Goal: Information Seeking & Learning: Learn about a topic

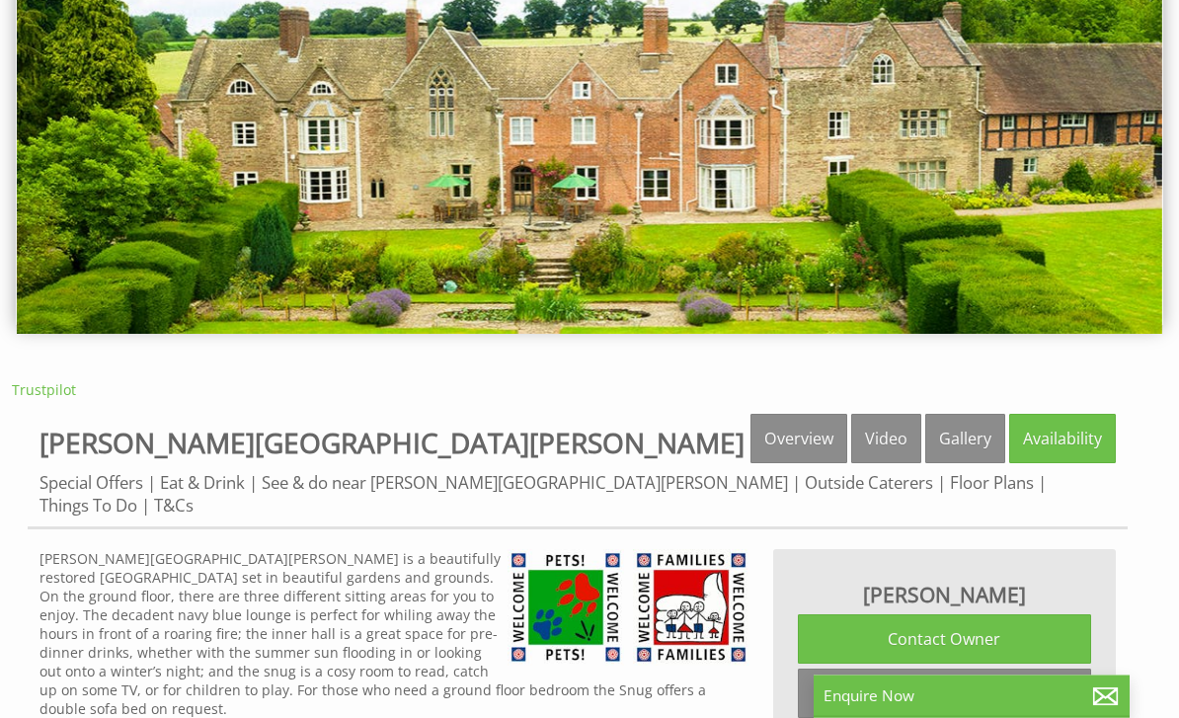
scroll to position [188, 0]
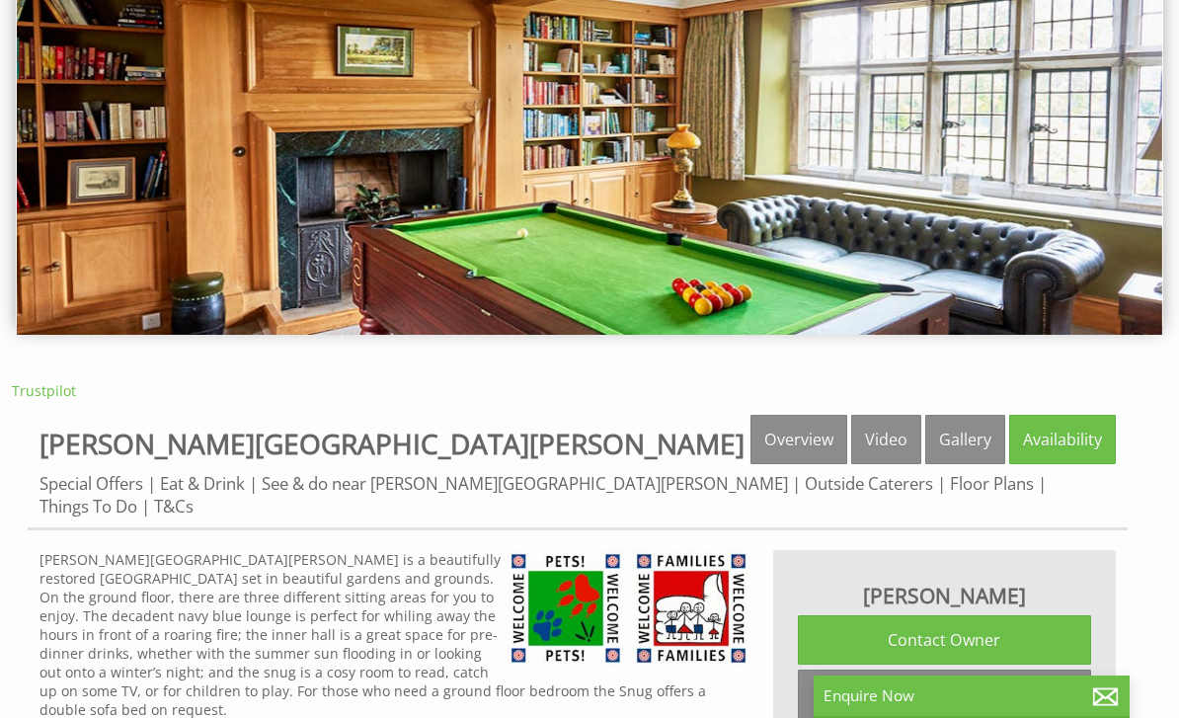
click at [950, 483] on link "Floor Plans" at bounding box center [992, 483] width 84 height 23
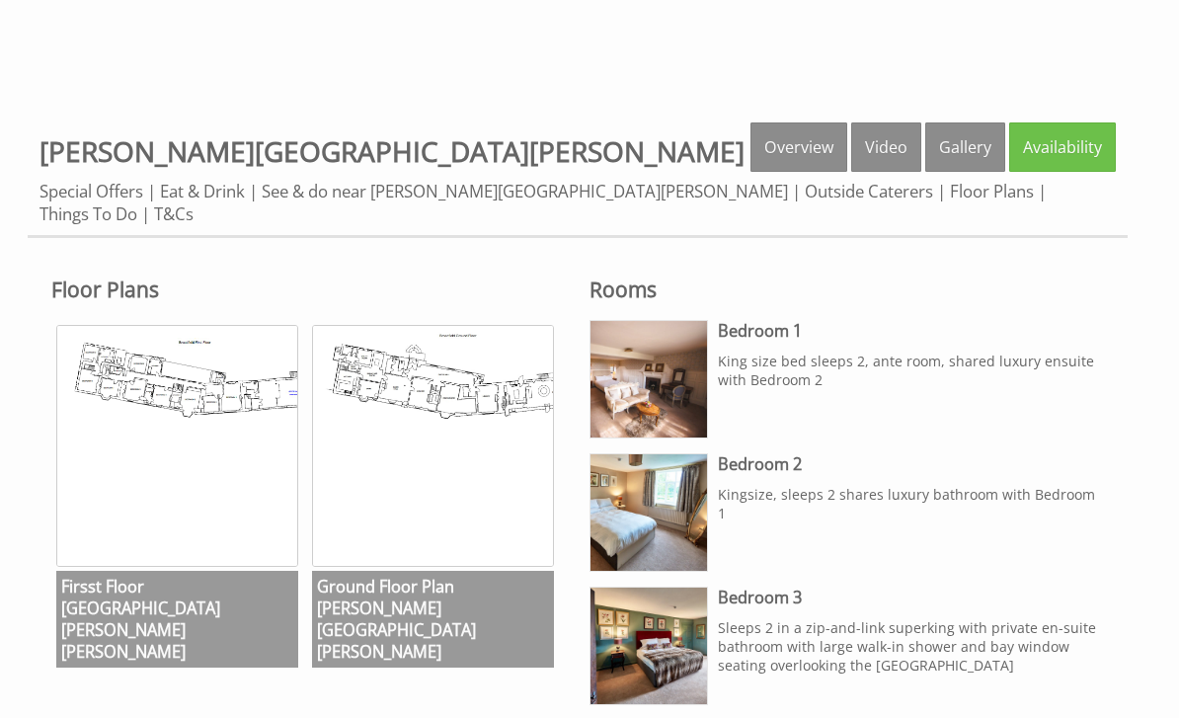
scroll to position [609, 0]
click at [199, 443] on img at bounding box center [177, 446] width 242 height 242
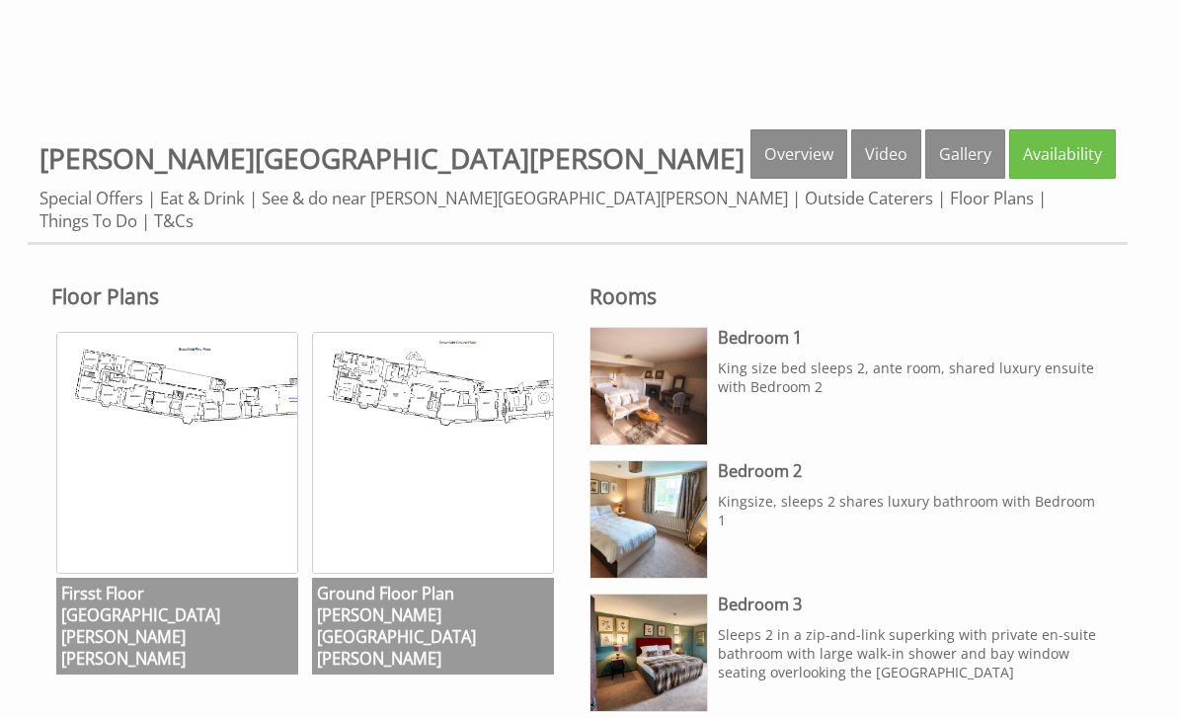
click at [473, 362] on img at bounding box center [433, 453] width 242 height 242
click at [984, 160] on link "Gallery" at bounding box center [965, 153] width 80 height 49
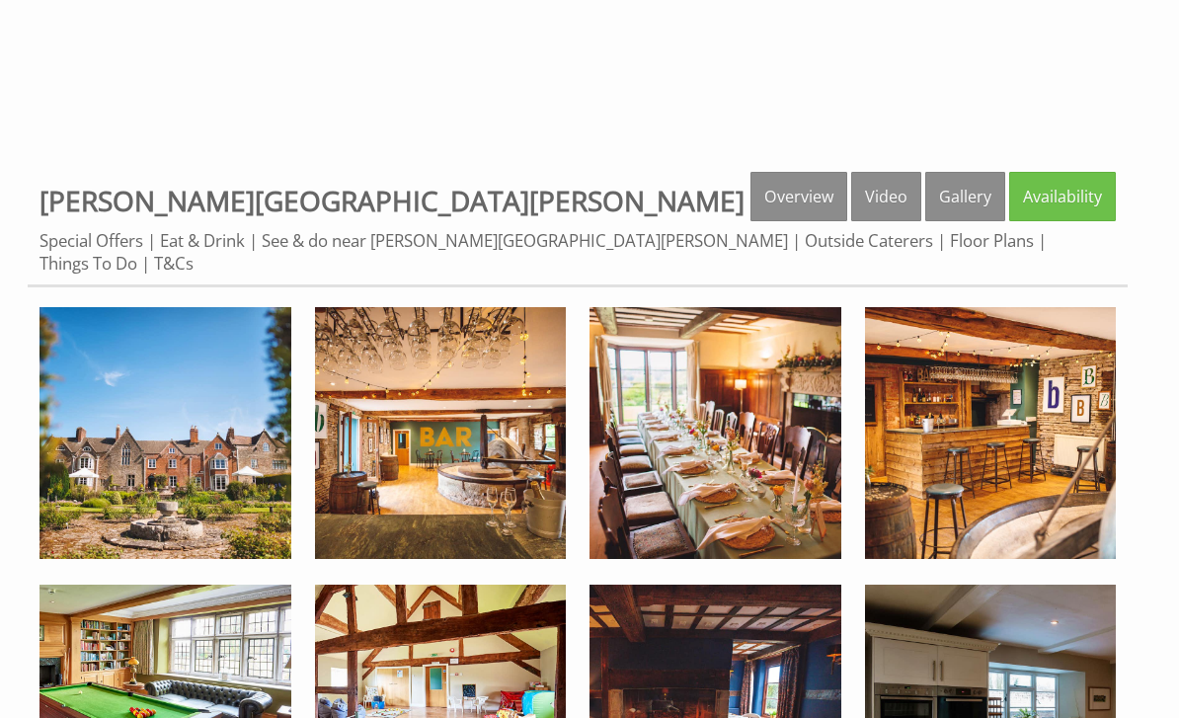
scroll to position [560, 0]
click at [184, 414] on img at bounding box center [165, 433] width 252 height 252
click at [950, 240] on link "Floor Plans" at bounding box center [992, 240] width 84 height 23
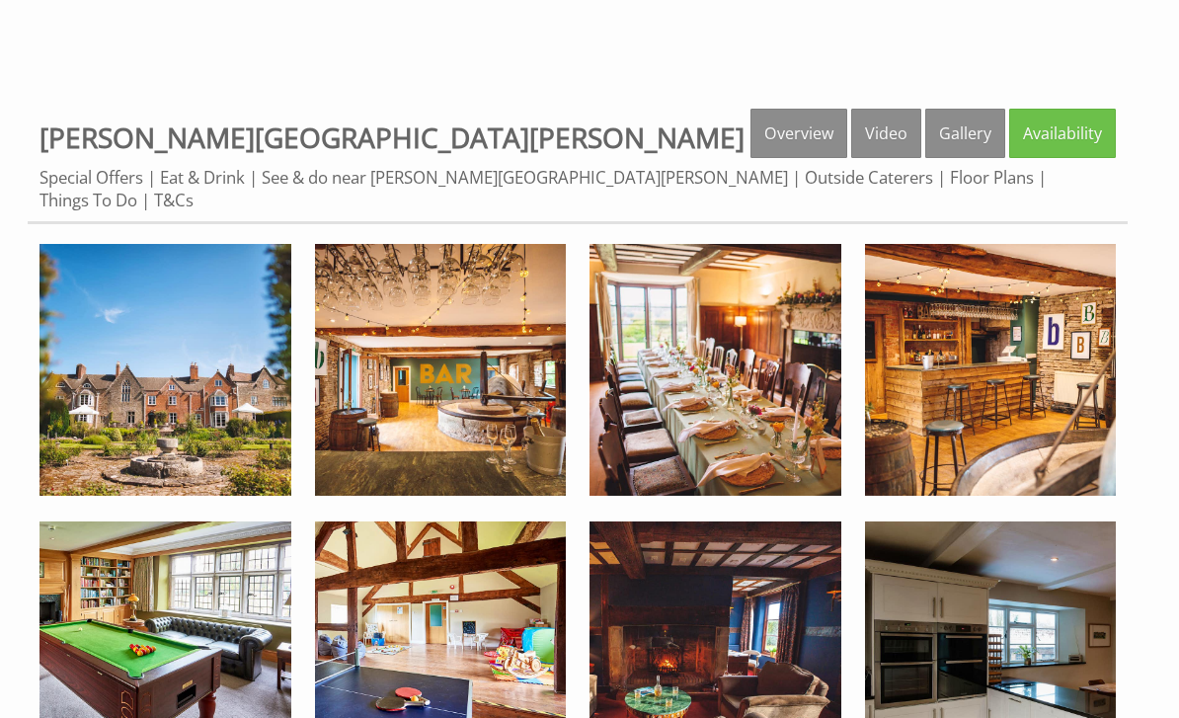
click at [891, 146] on link "Video" at bounding box center [886, 133] width 70 height 49
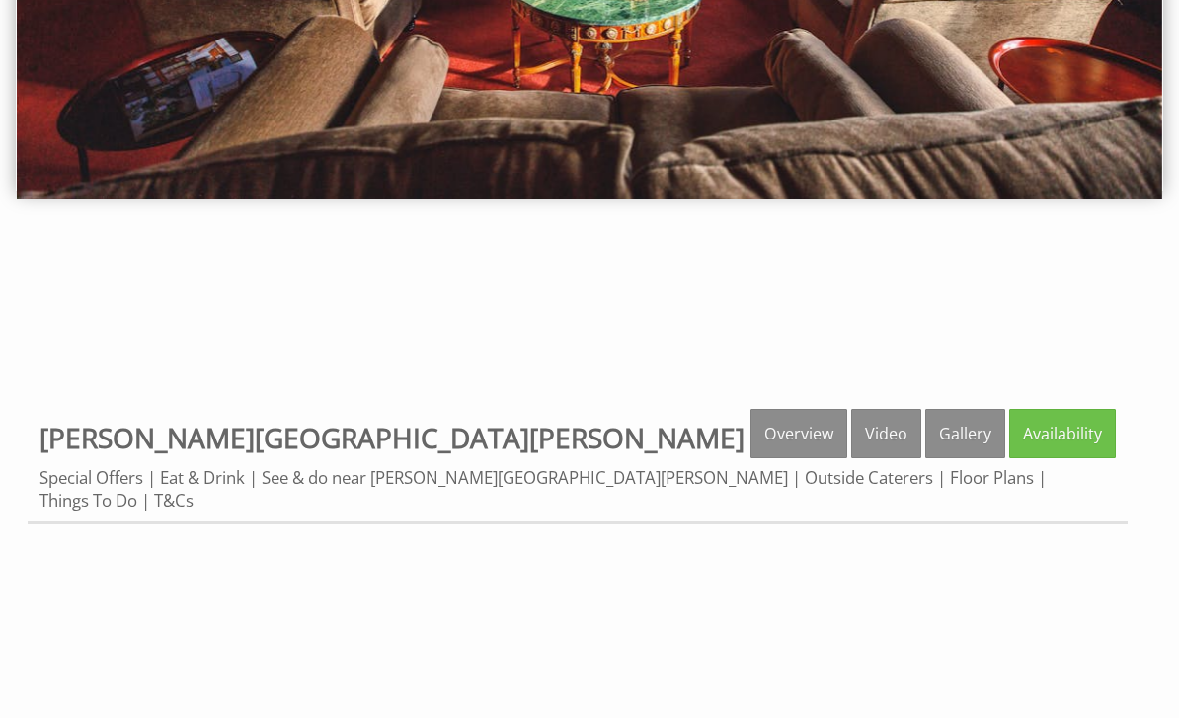
scroll to position [373, 0]
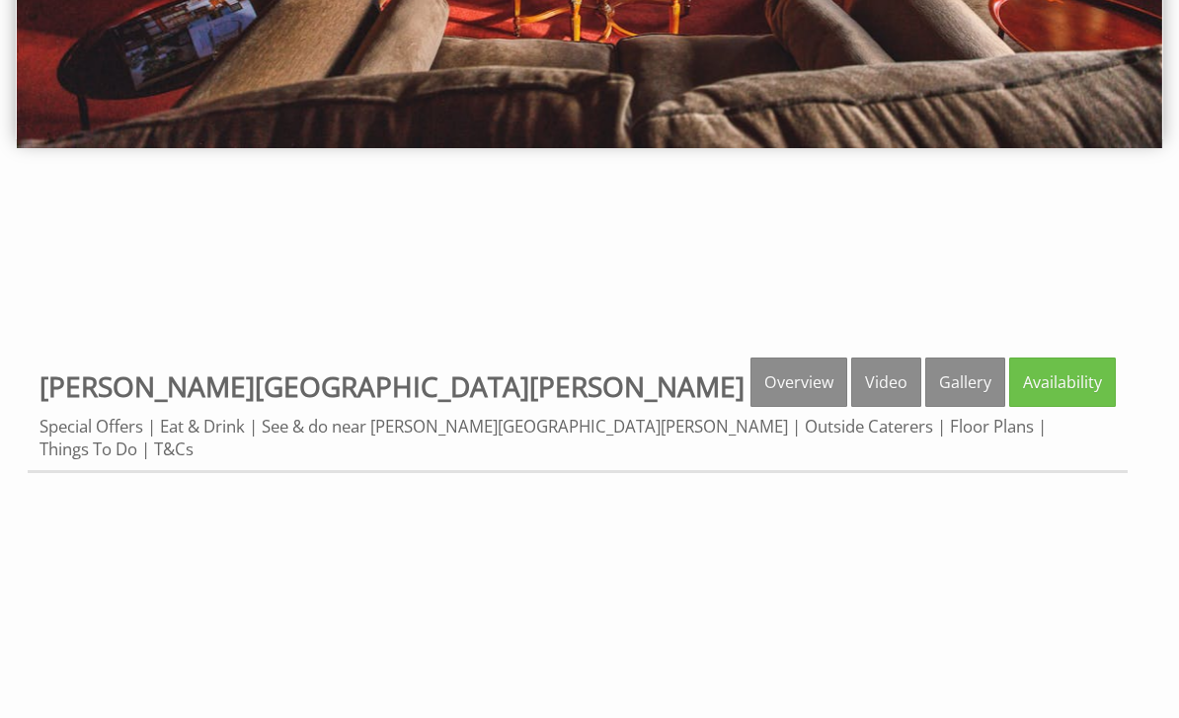
click at [892, 384] on link "Video" at bounding box center [886, 382] width 70 height 49
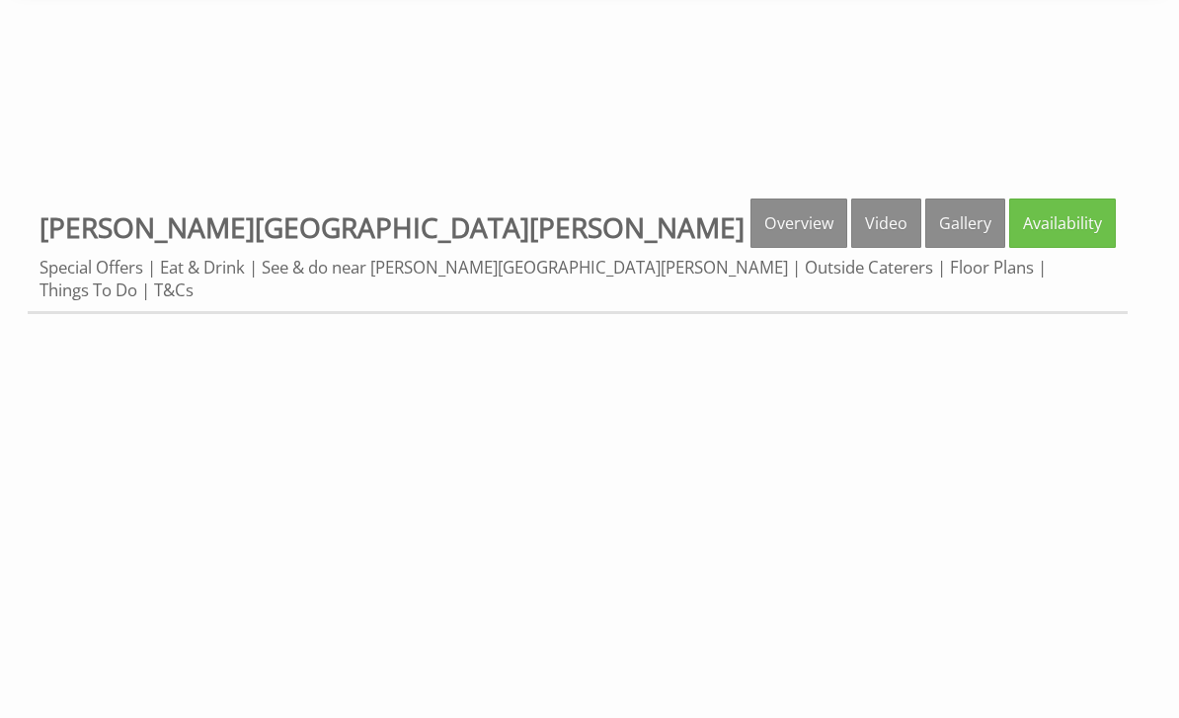
scroll to position [533, 0]
click at [950, 267] on link "Floor Plans" at bounding box center [992, 267] width 84 height 23
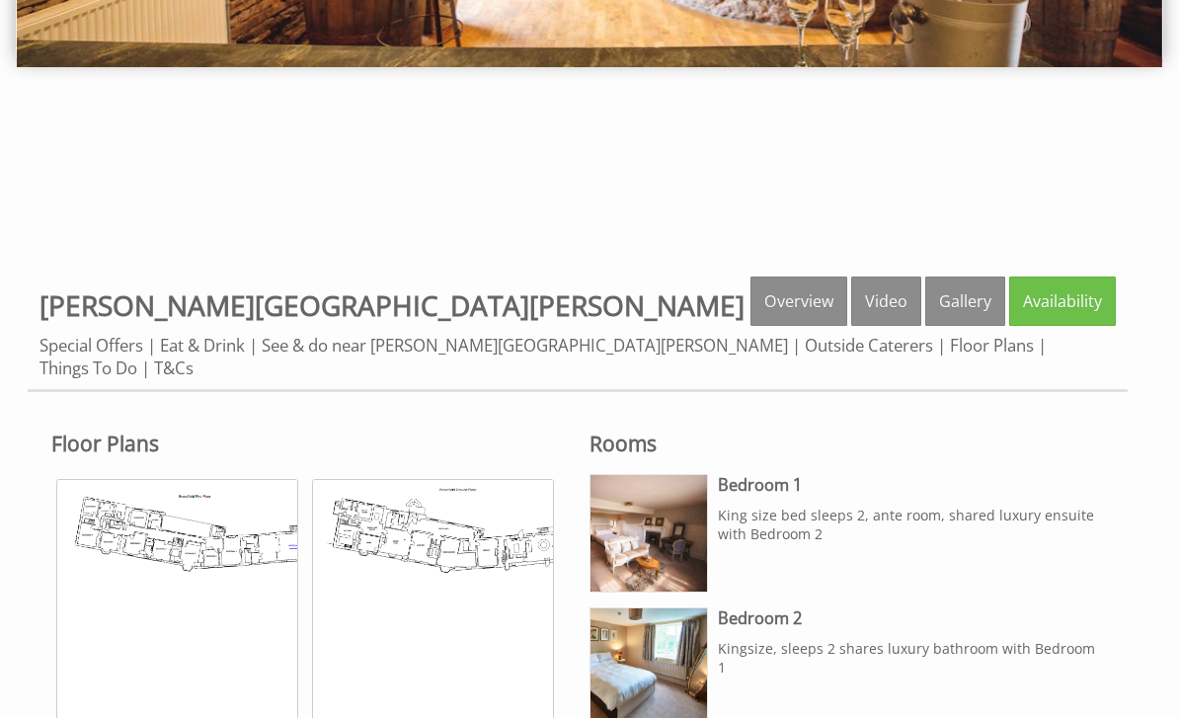
scroll to position [471, 0]
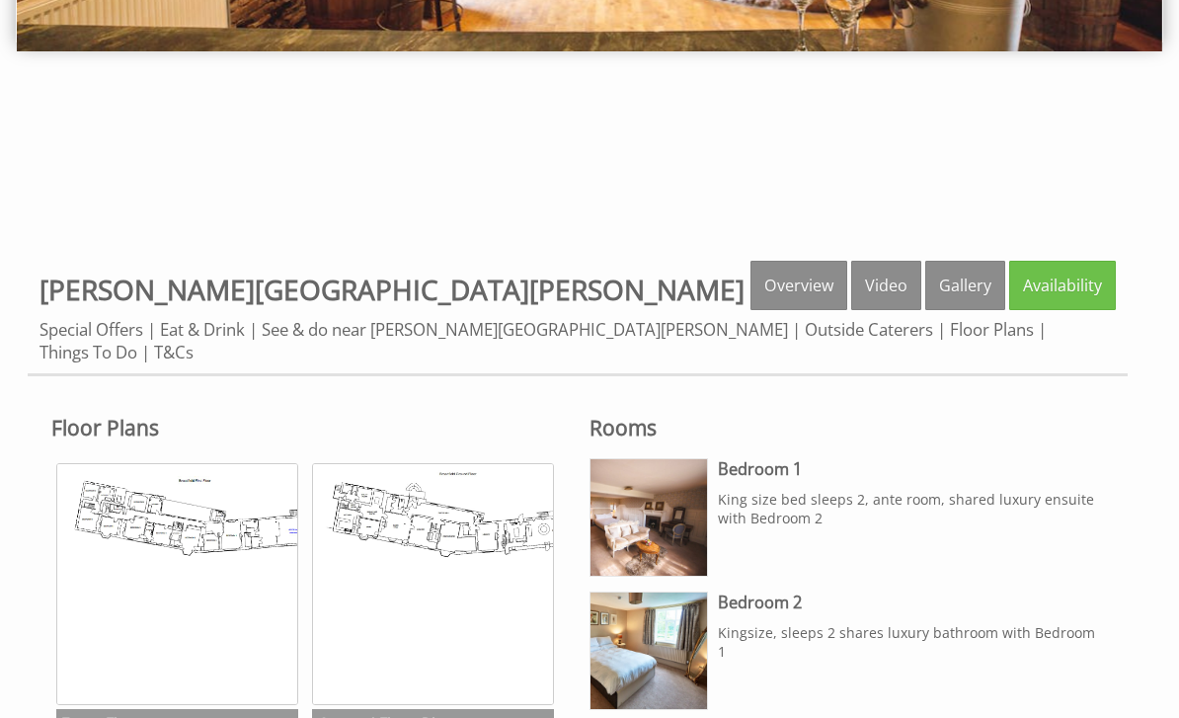
click at [168, 540] on img at bounding box center [177, 584] width 242 height 242
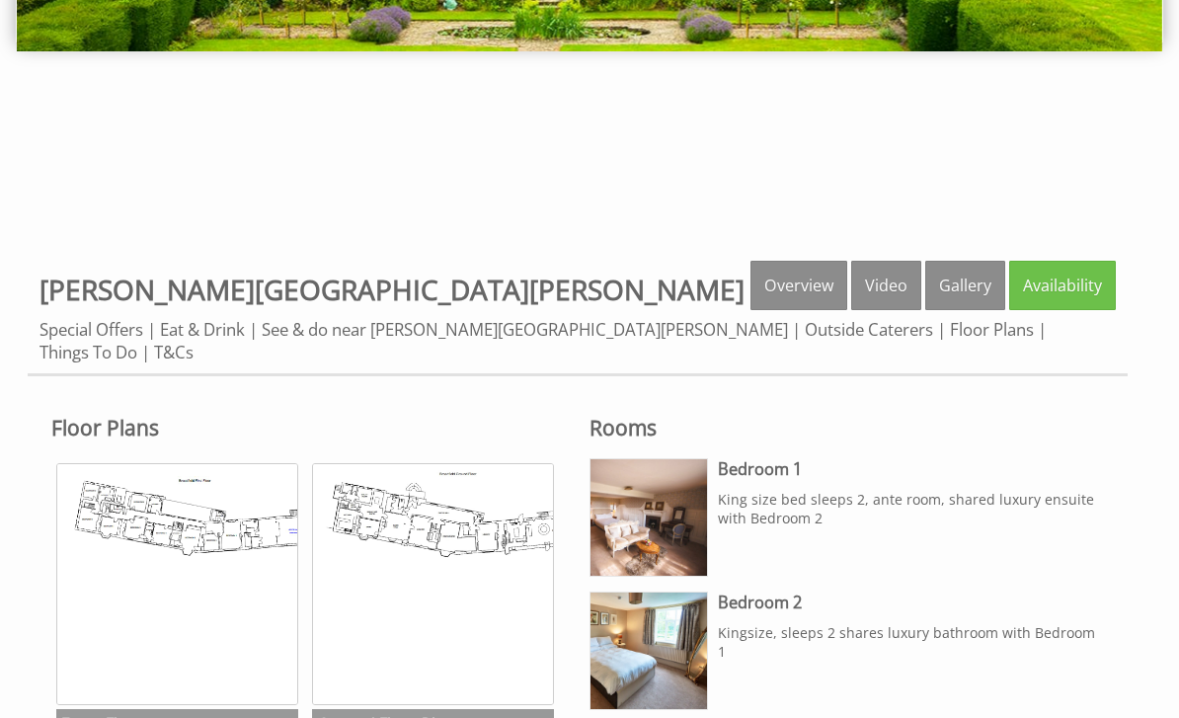
click at [417, 542] on img at bounding box center [433, 584] width 242 height 242
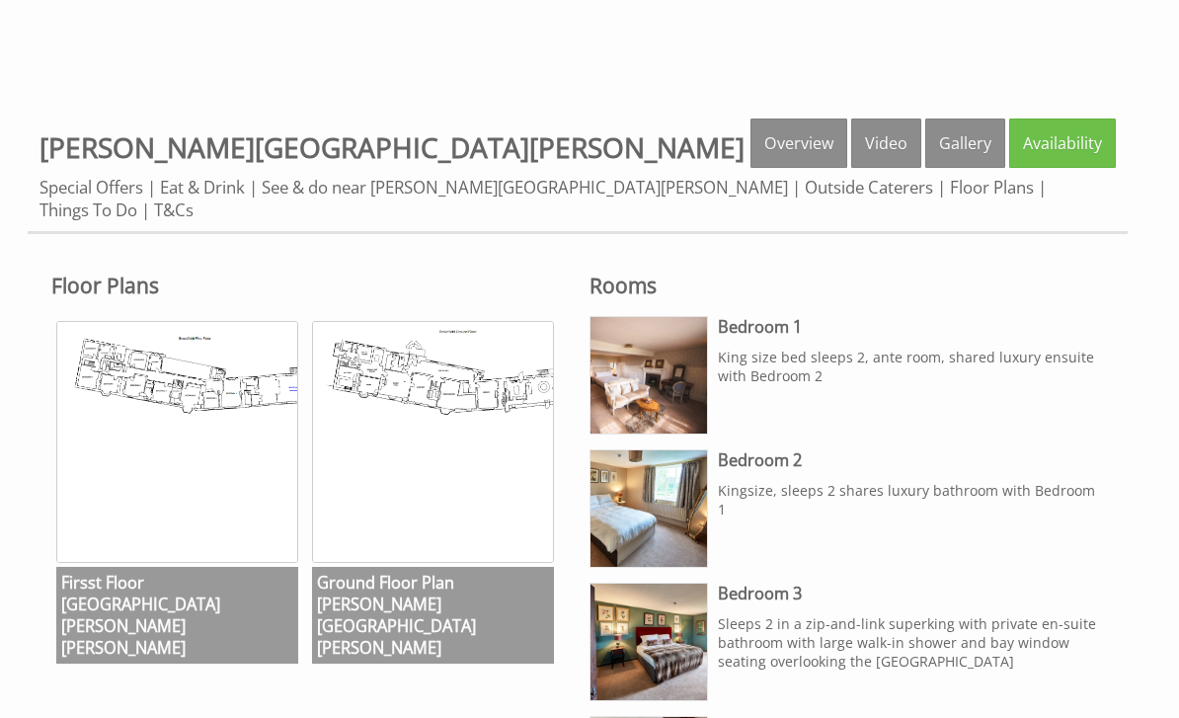
scroll to position [676, 0]
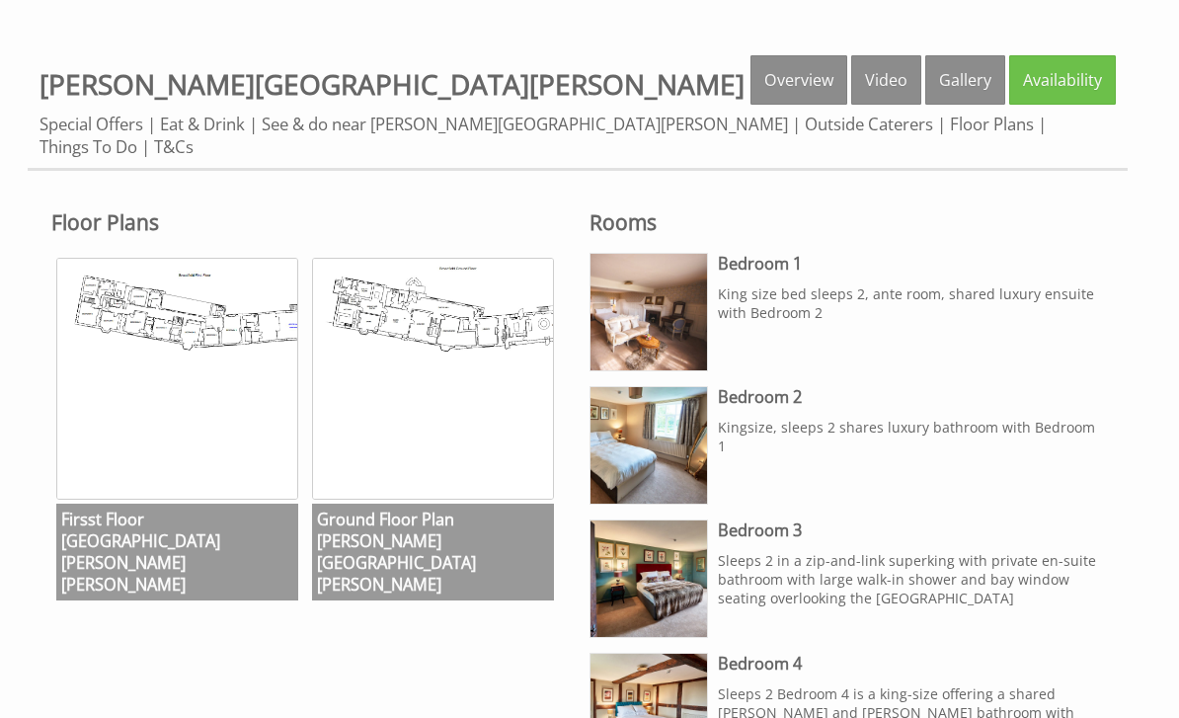
click at [467, 311] on img at bounding box center [433, 379] width 242 height 242
click at [217, 334] on img at bounding box center [177, 379] width 242 height 242
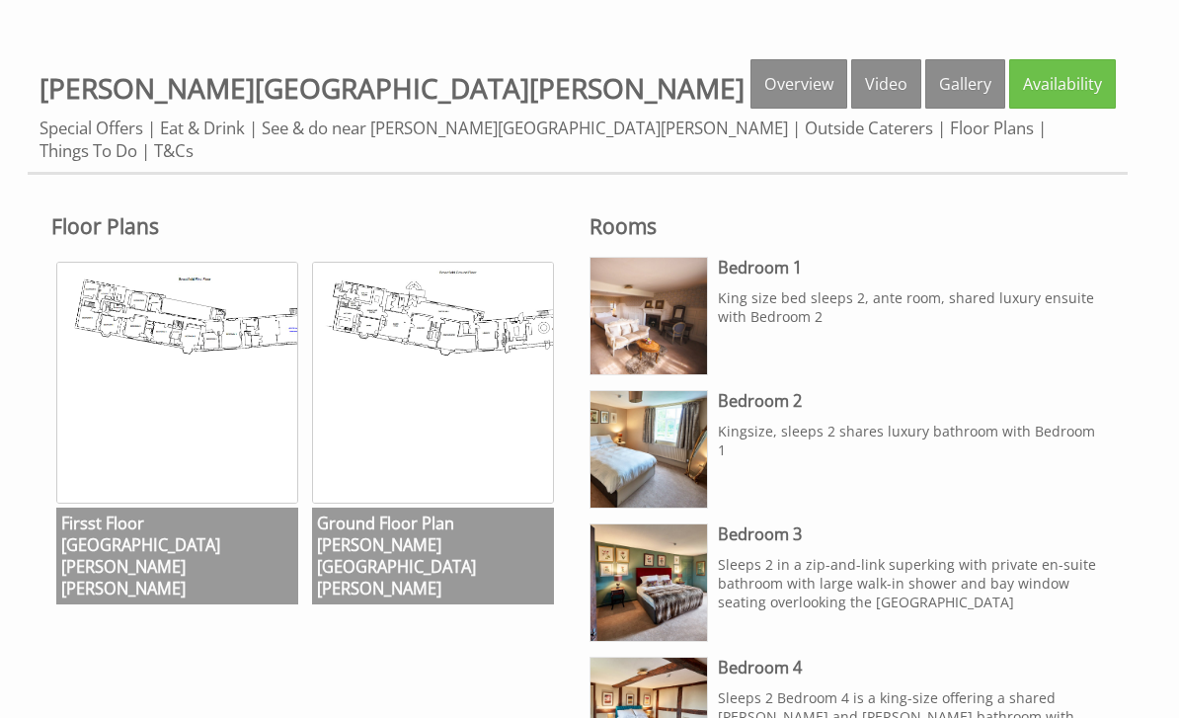
click at [389, 374] on img at bounding box center [433, 383] width 242 height 242
